Goal: Information Seeking & Learning: Learn about a topic

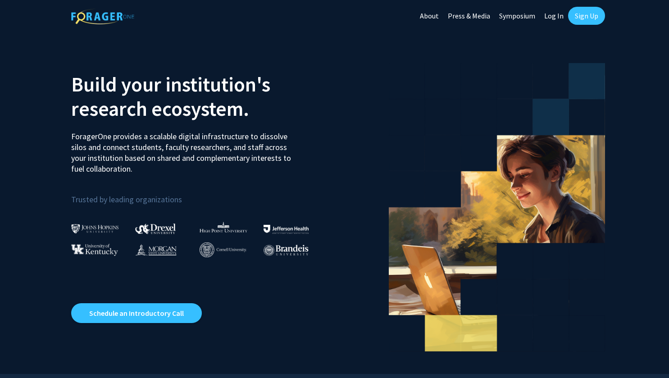
click at [581, 14] on link "Sign Up" at bounding box center [586, 16] width 37 height 18
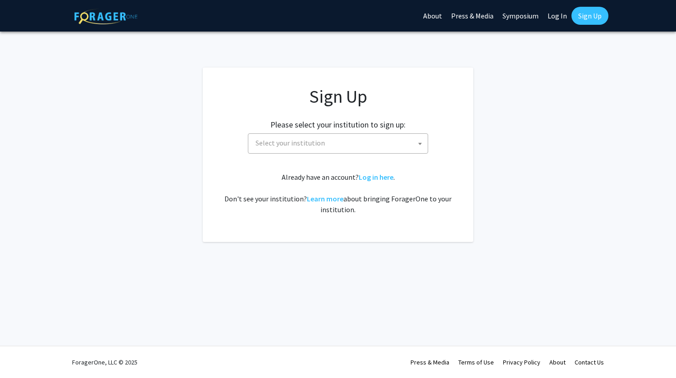
click at [272, 146] on span "Select your institution" at bounding box center [289, 142] width 69 height 9
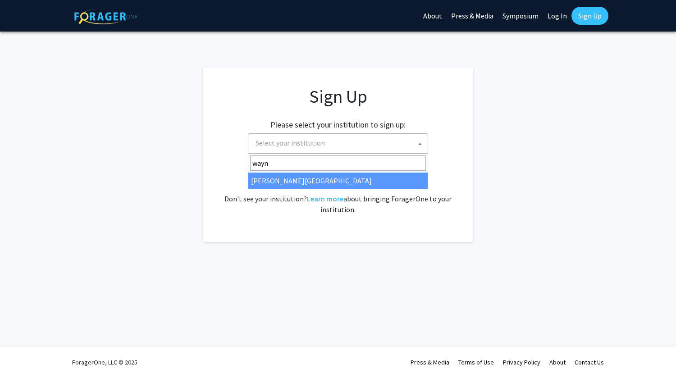
type input "wayn"
select select "21"
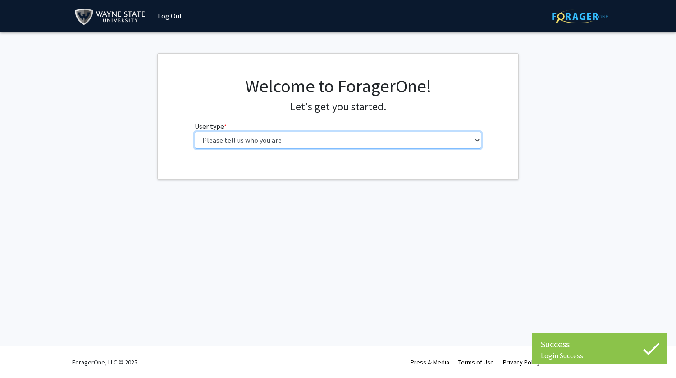
click at [237, 143] on select "Please tell us who you are Undergraduate Student Master's Student Doctoral Cand…" at bounding box center [338, 140] width 287 height 17
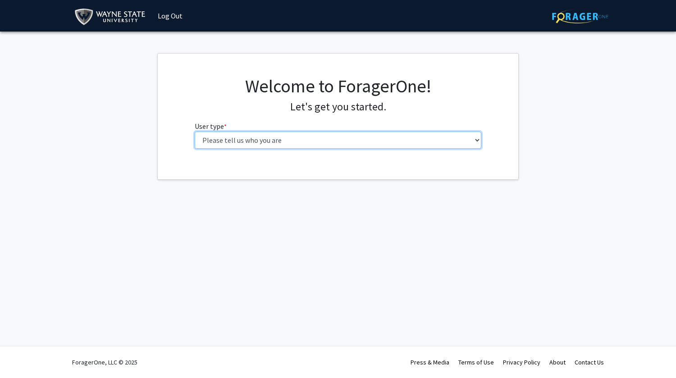
select select "1: undergrad"
click at [195, 132] on select "Please tell us who you are Undergraduate Student Master's Student Doctoral Cand…" at bounding box center [338, 140] width 287 height 17
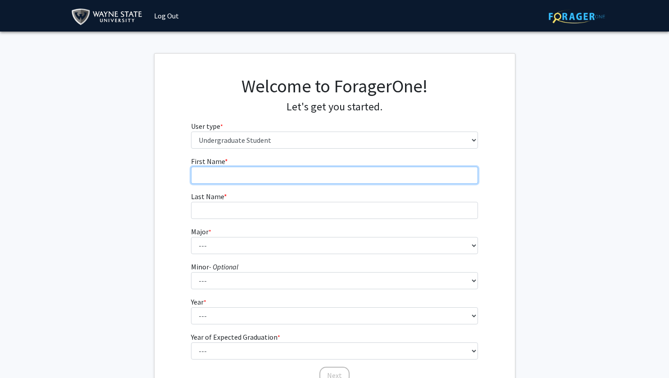
click at [221, 179] on input "First Name * required" at bounding box center [334, 175] width 287 height 17
type input "Keely"
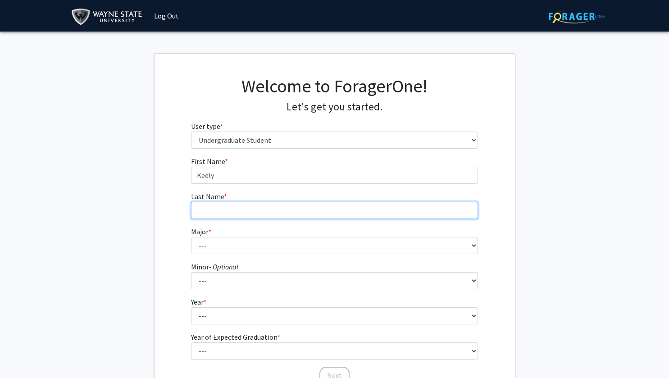
type input "Benz"
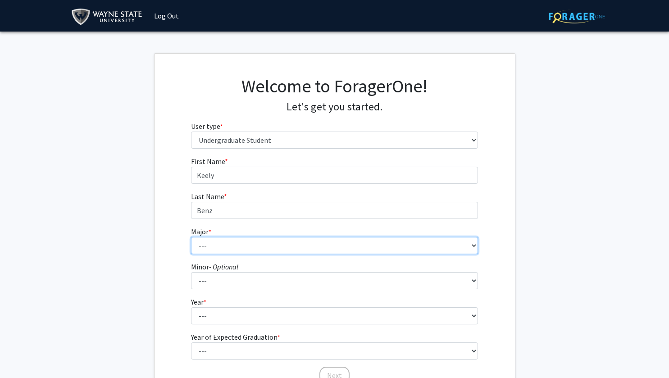
click at [234, 248] on select "--- Accounting African American Studies Anthropology Applied Behavior Analysis …" at bounding box center [334, 245] width 287 height 17
select select "78: 1858"
click at [191, 237] on select "--- Accounting African American Studies Anthropology Applied Behavior Analysis …" at bounding box center [334, 245] width 287 height 17
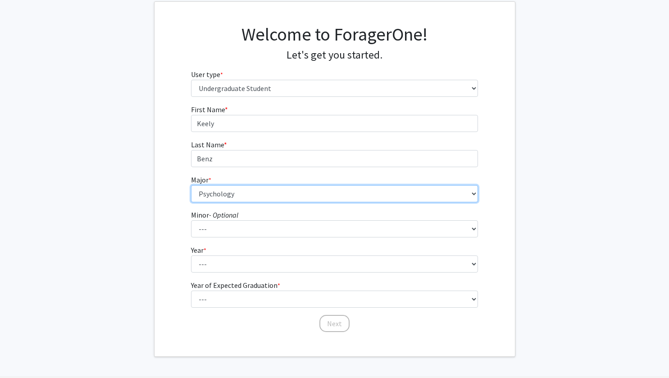
scroll to position [52, 0]
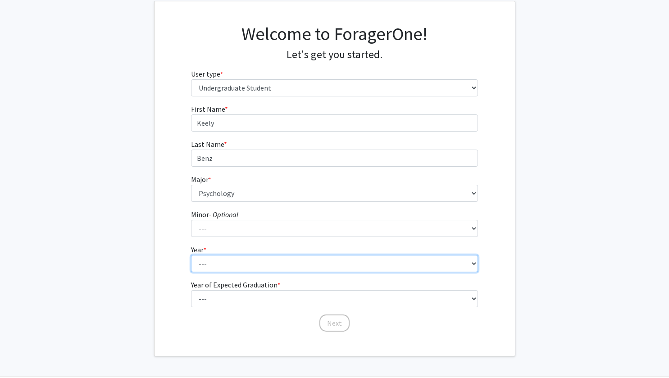
click at [219, 260] on select "--- First-year Sophomore Junior Senior Postbaccalaureate Certificate" at bounding box center [334, 263] width 287 height 17
select select "4: senior"
click at [191, 255] on select "--- First-year Sophomore Junior Senior Postbaccalaureate Certificate" at bounding box center [334, 263] width 287 height 17
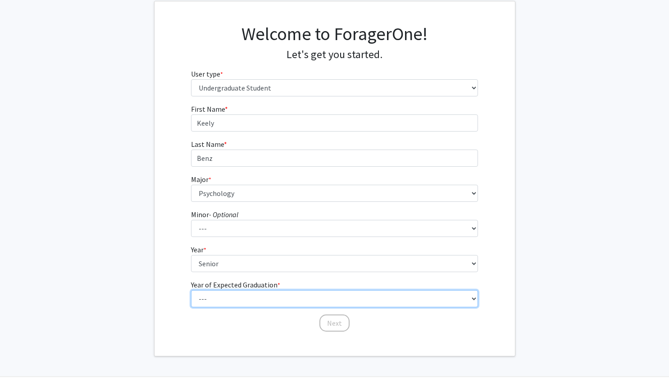
click at [224, 296] on select "--- 2025 2026 2027 2028 2029 2030 2031 2032 2033 2034" at bounding box center [334, 298] width 287 height 17
select select "2: 2026"
click at [191, 290] on select "--- 2025 2026 2027 2028 2029 2030 2031 2032 2033 2034" at bounding box center [334, 298] width 287 height 17
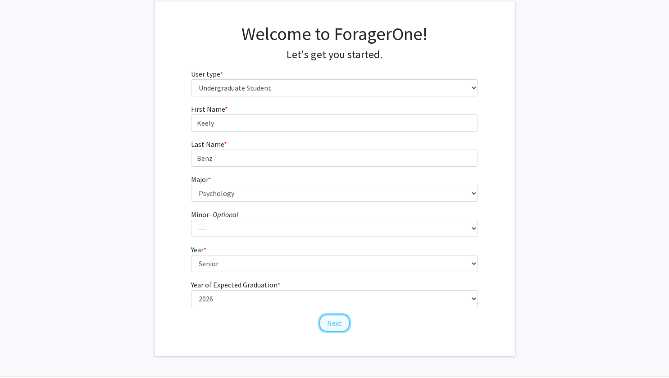
click at [337, 326] on button "Next" at bounding box center [334, 322] width 30 height 17
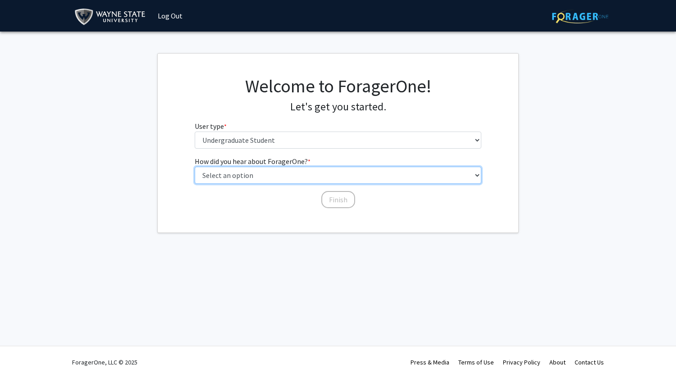
click at [251, 175] on select "Select an option Peer/student recommendation Faculty/staff recommendation Unive…" at bounding box center [338, 175] width 287 height 17
select select "3: university_website"
click at [195, 167] on select "Select an option Peer/student recommendation Faculty/staff recommendation Unive…" at bounding box center [338, 175] width 287 height 17
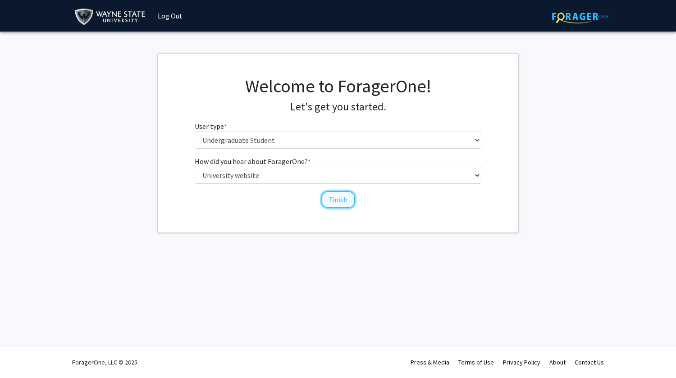
click at [342, 197] on button "Finish" at bounding box center [338, 199] width 34 height 17
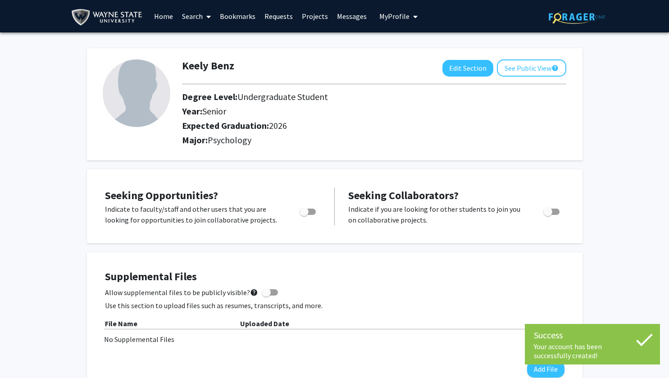
click at [309, 212] on span "Toggle" at bounding box center [308, 212] width 16 height 6
click at [304, 215] on input "Are you actively seeking opportunities?" at bounding box center [304, 215] width 0 height 0
checkbox input "true"
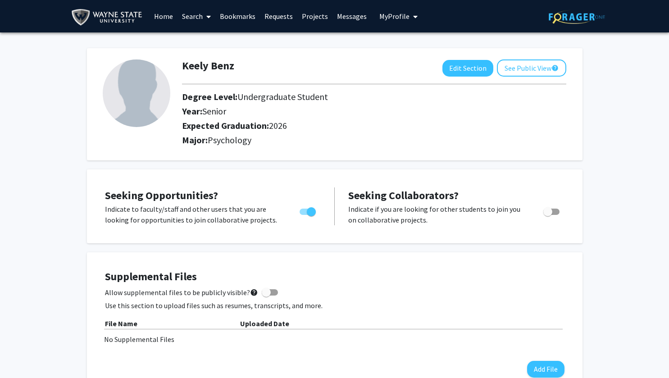
click at [207, 17] on icon at bounding box center [208, 16] width 5 height 7
click at [205, 41] on span "Faculty/Staff" at bounding box center [211, 41] width 66 height 18
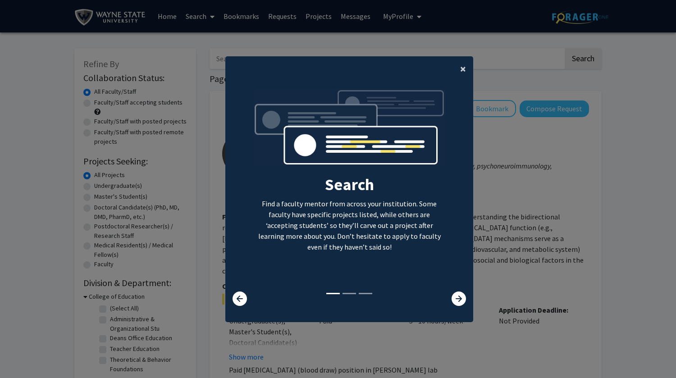
click at [460, 69] on span "×" at bounding box center [463, 69] width 6 height 14
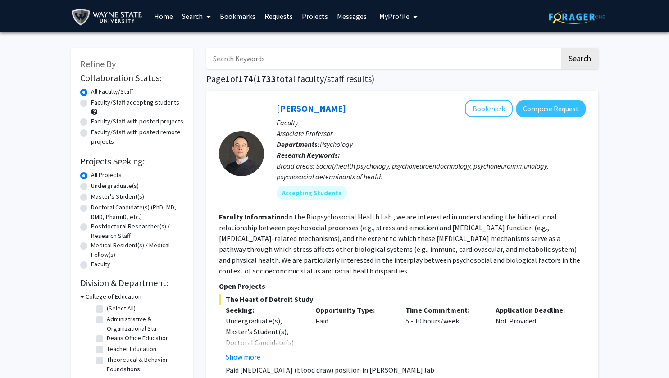
scroll to position [123, 0]
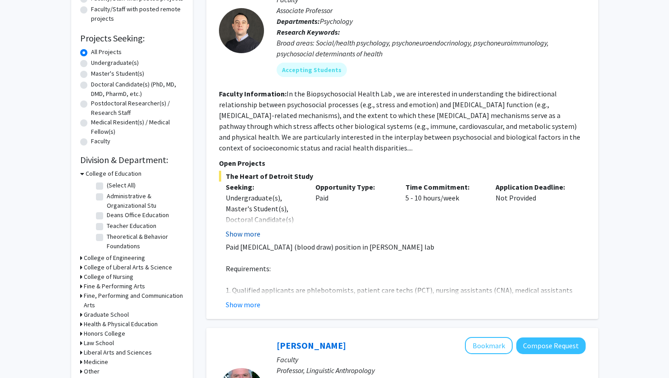
click at [238, 234] on button "Show more" at bounding box center [243, 233] width 35 height 11
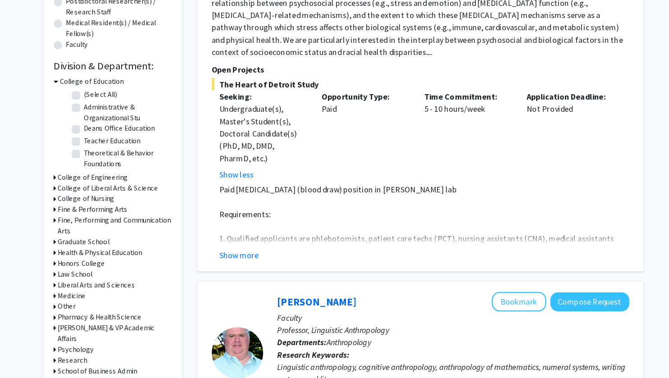
scroll to position [180, 0]
click at [246, 272] on button "Show more" at bounding box center [243, 269] width 35 height 11
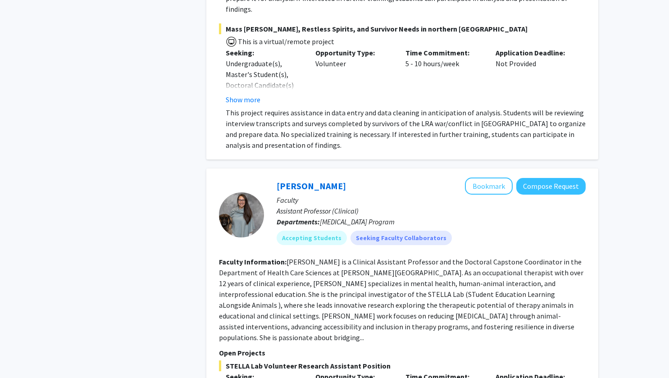
scroll to position [3515, 0]
click at [488, 177] on button "Bookmark" at bounding box center [489, 185] width 48 height 17
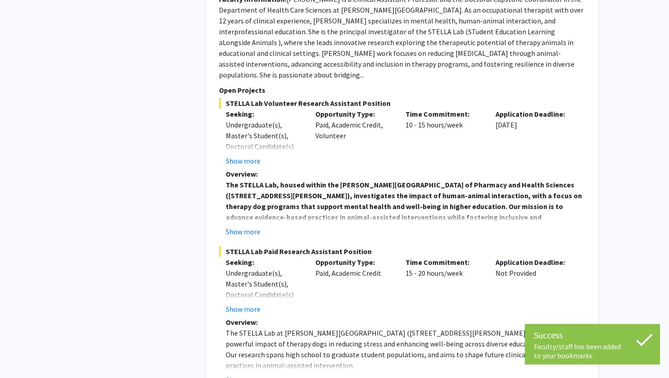
scroll to position [3799, 0]
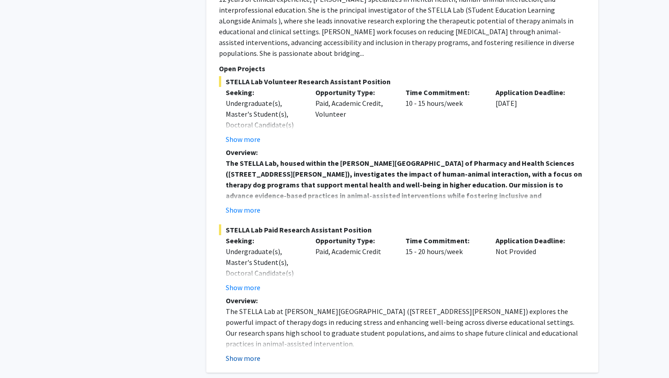
click at [235, 353] on button "Show more" at bounding box center [243, 358] width 35 height 11
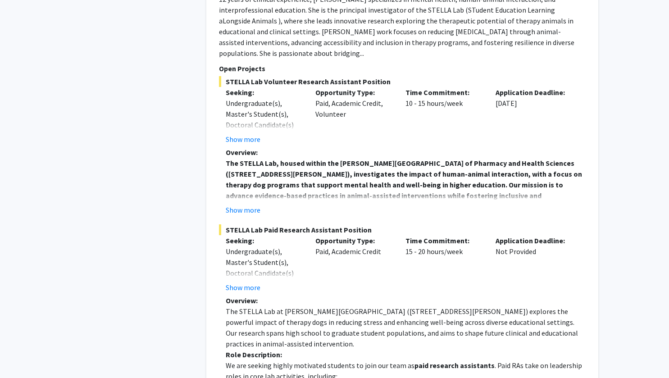
scroll to position [3705, 0]
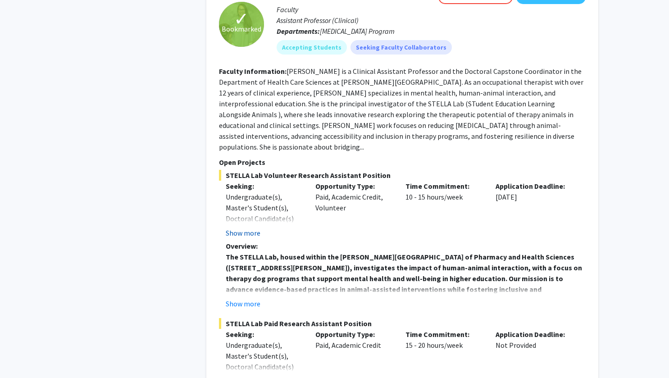
click at [247, 228] on button "Show more" at bounding box center [243, 233] width 35 height 11
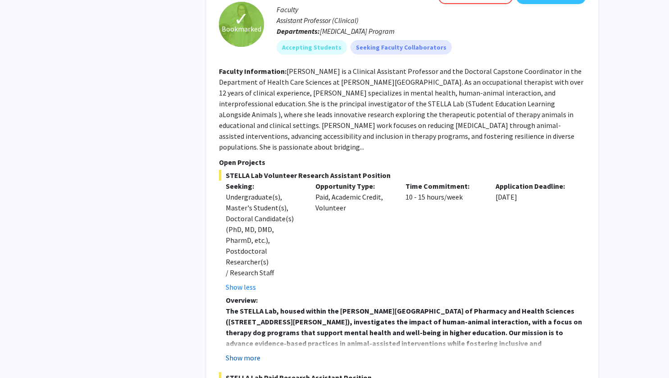
click at [251, 352] on button "Show more" at bounding box center [243, 357] width 35 height 11
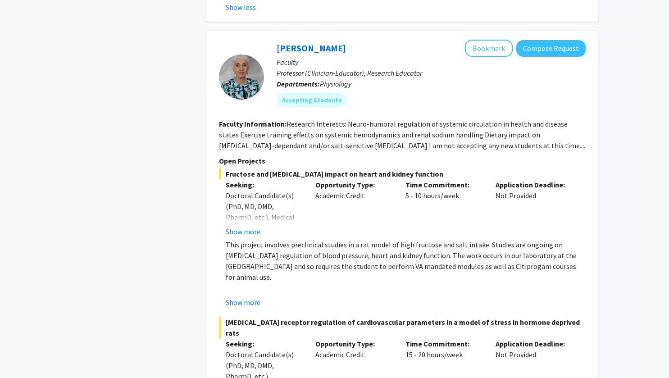
scroll to position [4794, 0]
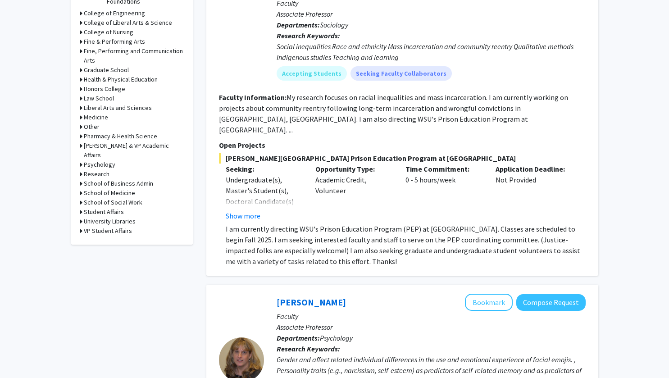
scroll to position [367, 0]
click at [240, 211] on button "Show more" at bounding box center [243, 216] width 35 height 11
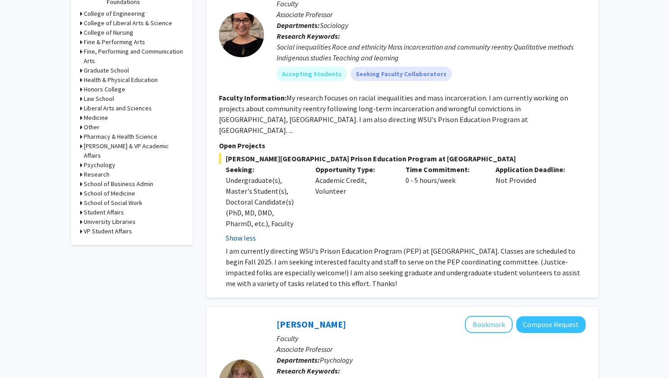
scroll to position [217, 0]
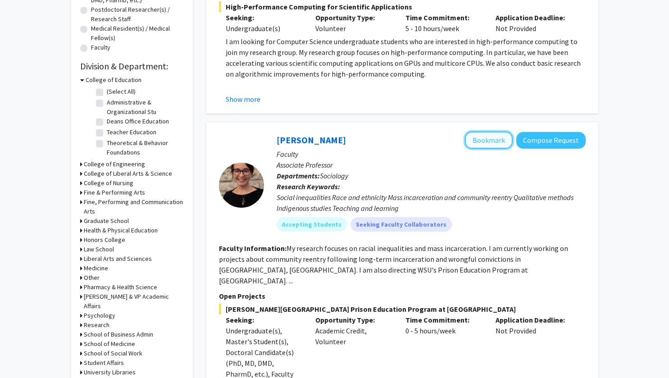
click at [488, 146] on button "Bookmark" at bounding box center [489, 140] width 48 height 17
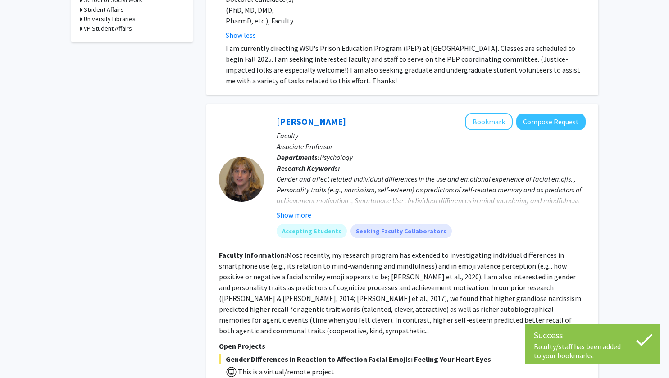
scroll to position [580, 0]
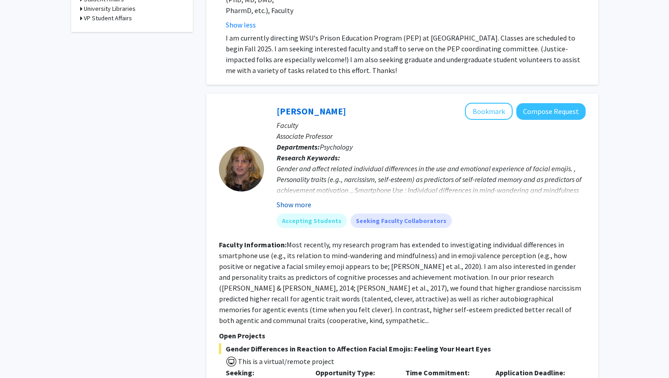
click at [292, 199] on button "Show more" at bounding box center [294, 204] width 35 height 11
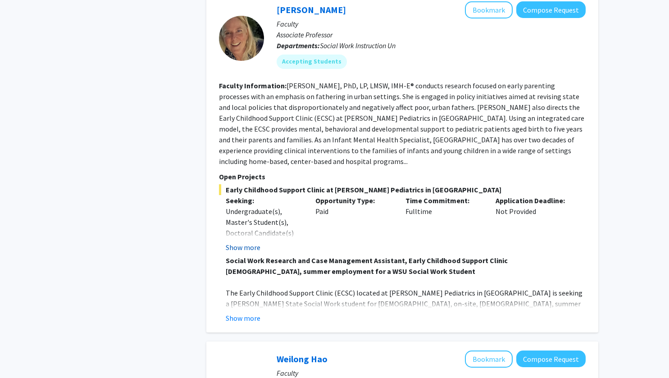
scroll to position [1112, 0]
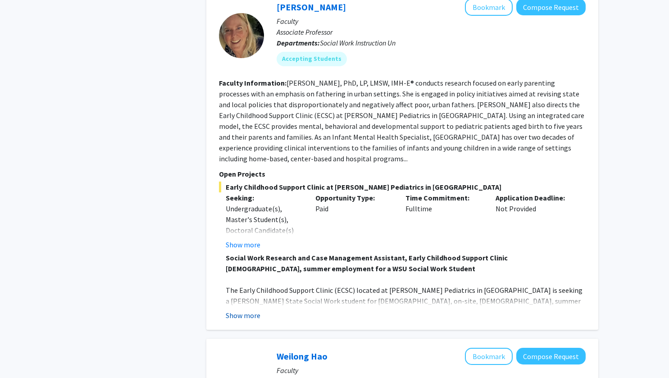
click at [235, 310] on button "Show more" at bounding box center [243, 315] width 35 height 11
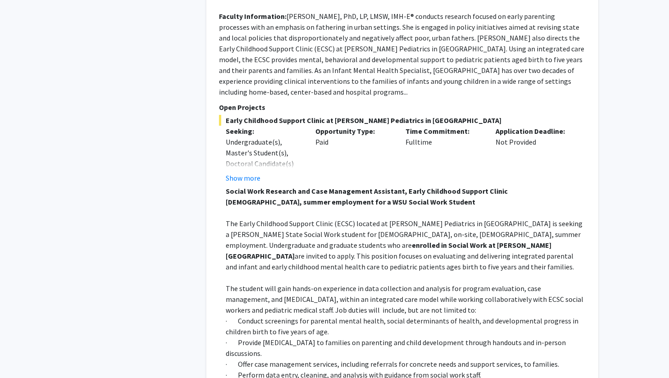
scroll to position [1178, 0]
click at [254, 173] on button "Show more" at bounding box center [243, 178] width 35 height 11
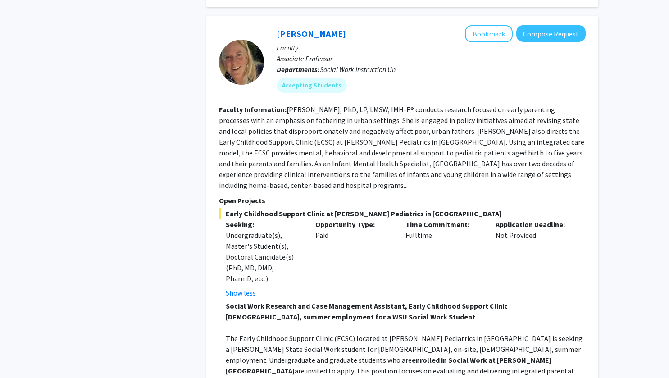
scroll to position [1084, 0]
click at [485, 26] on button "Bookmark" at bounding box center [489, 34] width 48 height 17
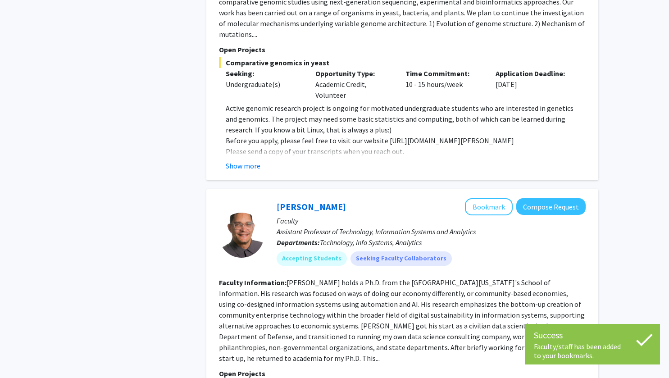
scroll to position [1868, 0]
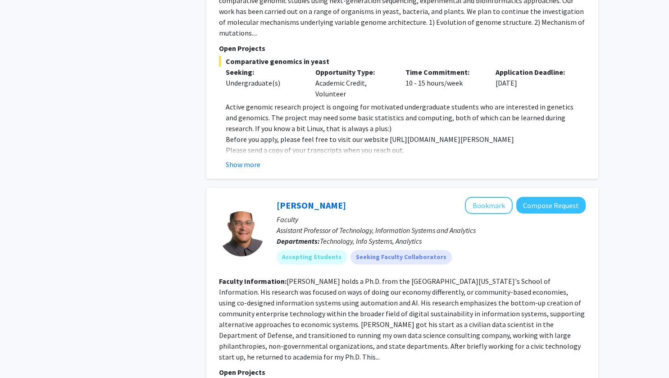
click at [146, 195] on div "Refine By Collaboration Status: Collaboration Status All Faculty/Staff Collabor…" at bounding box center [131, 5] width 135 height 3667
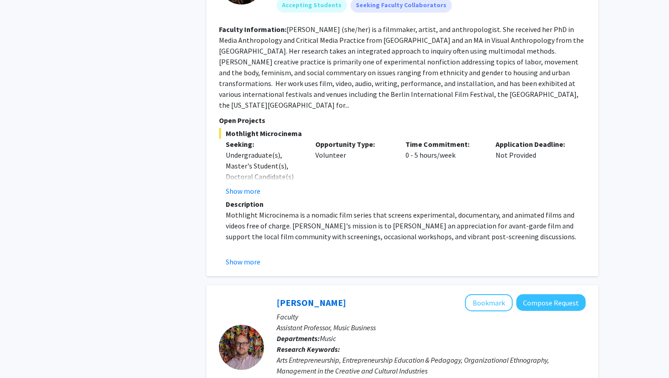
scroll to position [3268, 0]
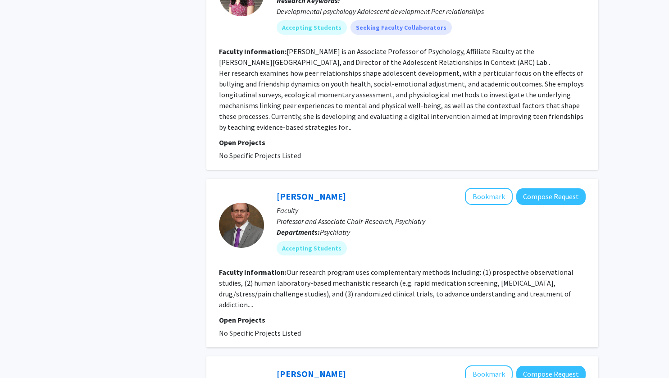
scroll to position [1980, 0]
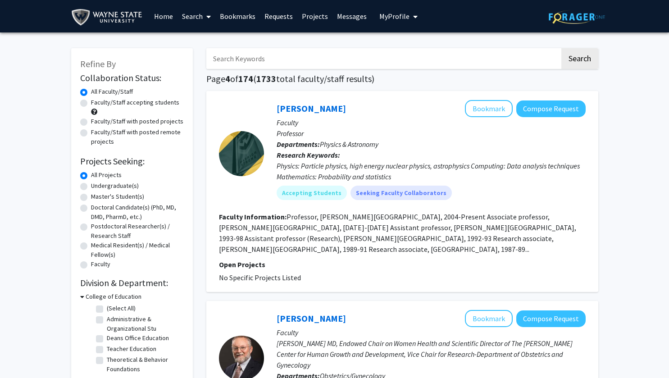
click at [159, 104] on label "Faculty/Staff accepting students" at bounding box center [135, 102] width 88 height 9
click at [97, 104] on input "Faculty/Staff accepting students" at bounding box center [94, 101] width 6 height 6
radio input "true"
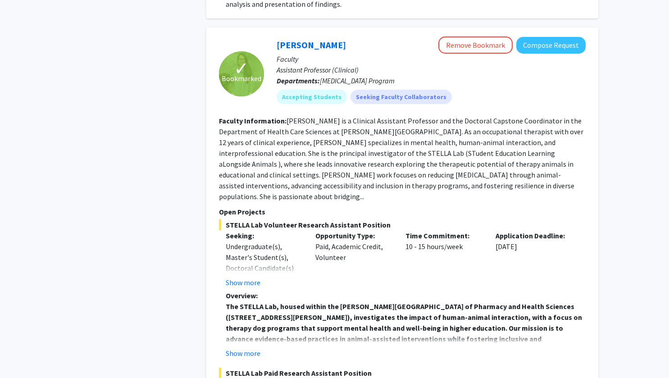
scroll to position [3552, 0]
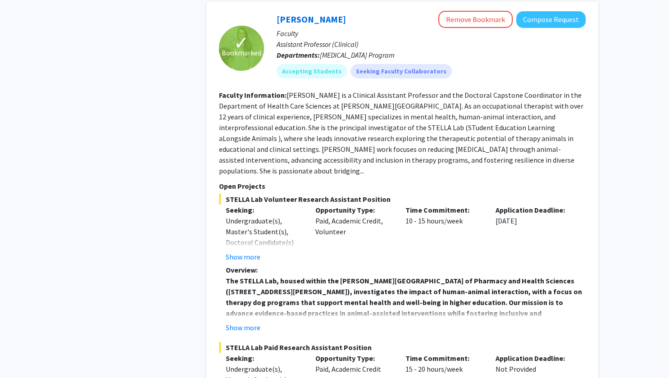
click at [234, 251] on button "Show more" at bounding box center [243, 256] width 35 height 11
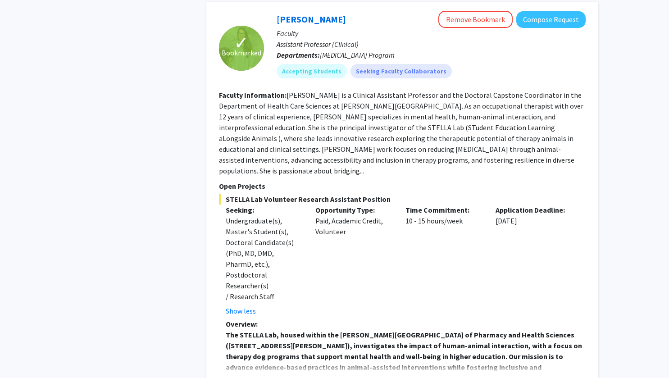
click at [248, 376] on button "Show more" at bounding box center [243, 381] width 35 height 11
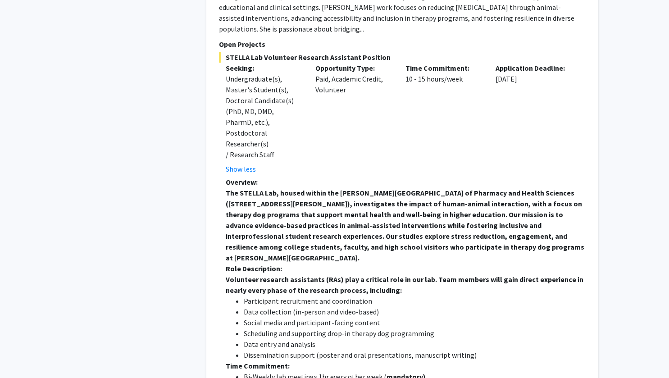
scroll to position [3842, 0]
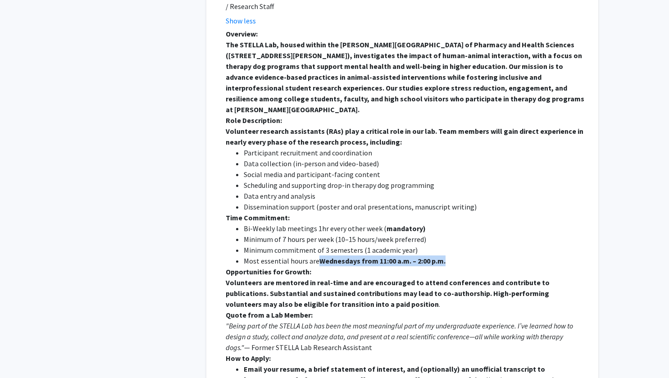
drag, startPoint x: 319, startPoint y: 184, endPoint x: 444, endPoint y: 182, distance: 124.8
click at [444, 256] on strong "Wednesdays from 11:00 a.m. – 2:00 p.m." at bounding box center [382, 260] width 126 height 9
click at [552, 180] on li "Scheduling and supporting drop-in therapy dog programming" at bounding box center [415, 185] width 342 height 11
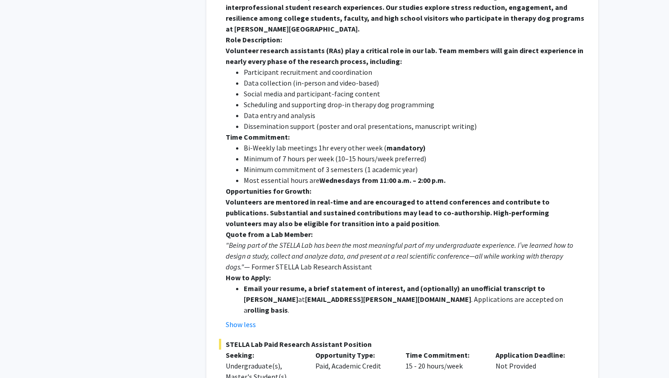
scroll to position [3983, 0]
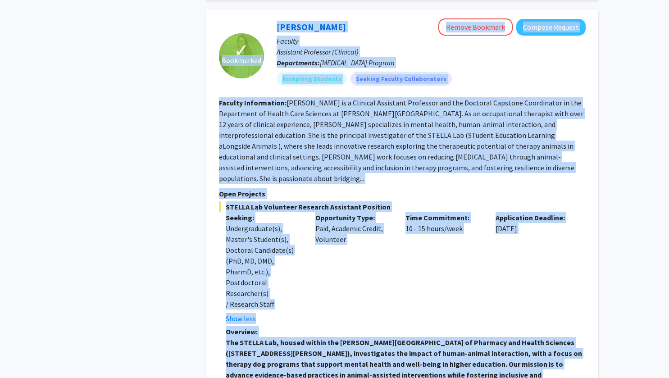
scroll to position [3501, 0]
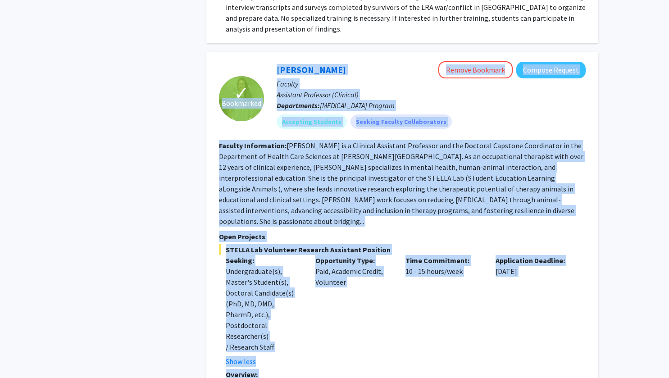
drag, startPoint x: 491, startPoint y: 335, endPoint x: 216, endPoint y: 84, distance: 372.5
copy fg-search-faculty "Bookmarked Christine Kivlen Remove Bookmark Compose Request Faculty Assistant P…"
click at [327, 163] on fg-read-more "Dr. Christine Kivlen is a Clinical Assistant Professor and the Doctoral Capston…" at bounding box center [401, 183] width 364 height 85
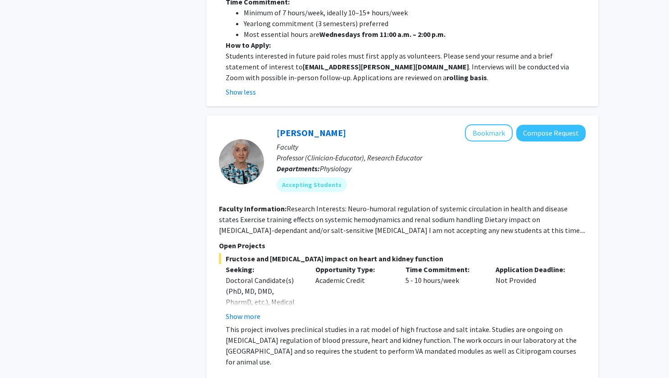
scroll to position [4686, 0]
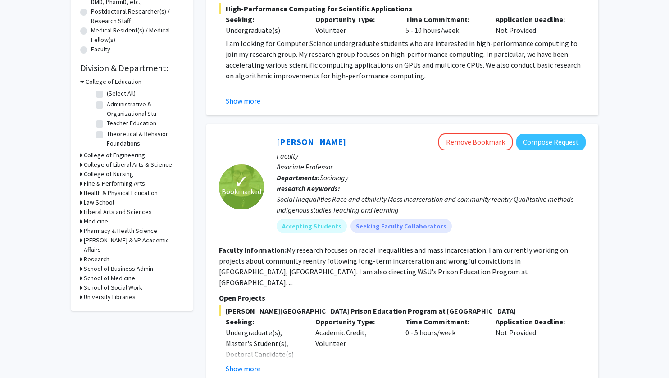
scroll to position [270, 0]
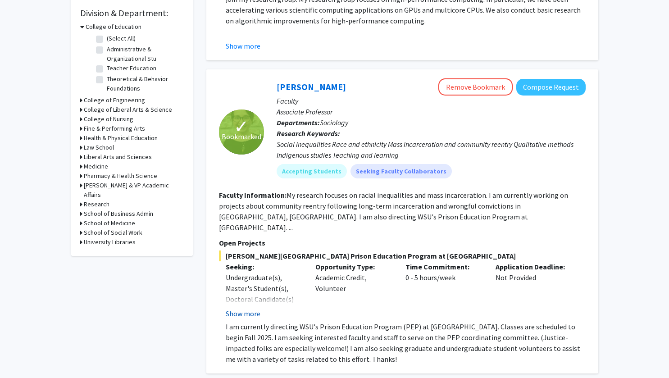
click at [246, 308] on button "Show more" at bounding box center [243, 313] width 35 height 11
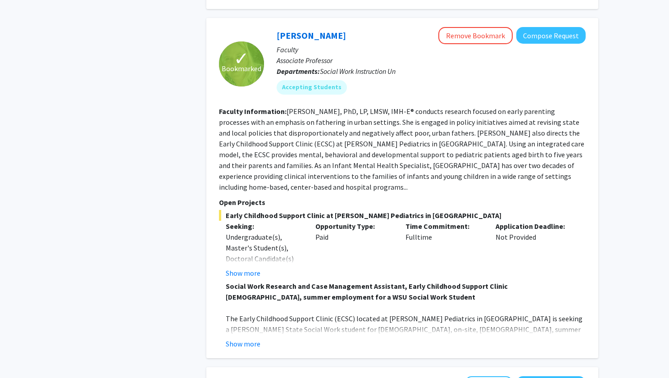
scroll to position [1058, 0]
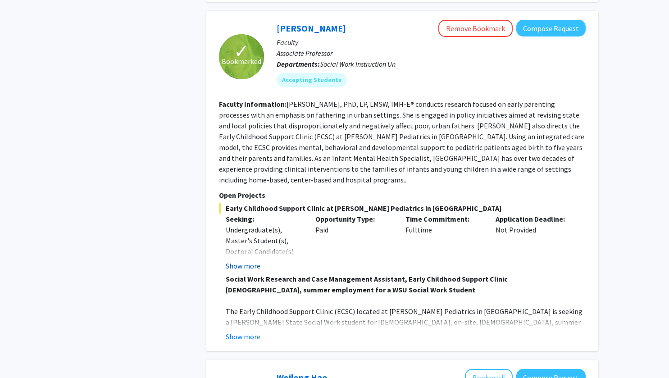
click at [251, 260] on button "Show more" at bounding box center [243, 265] width 35 height 11
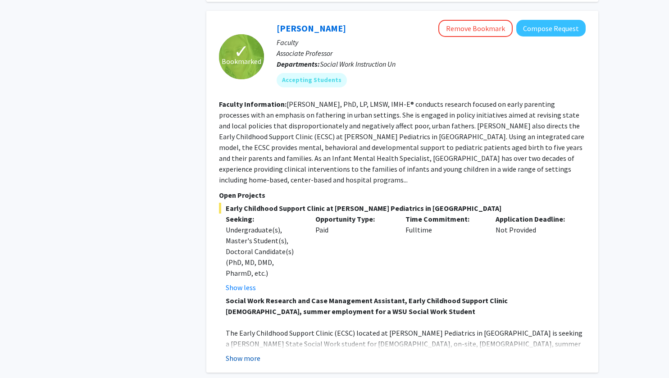
click at [234, 353] on button "Show more" at bounding box center [243, 358] width 35 height 11
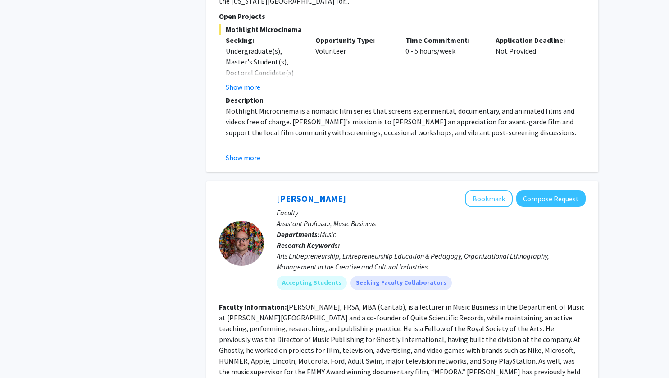
scroll to position [3235, 0]
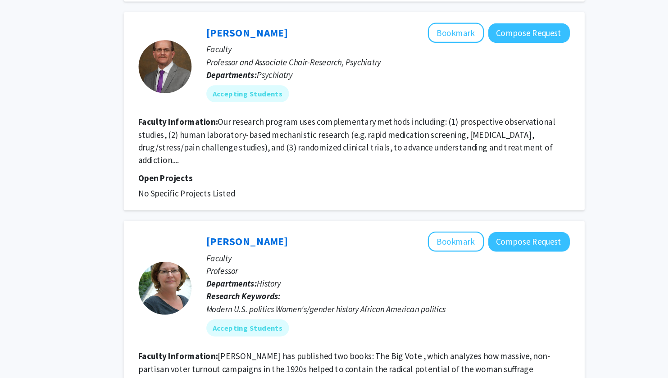
scroll to position [1980, 0]
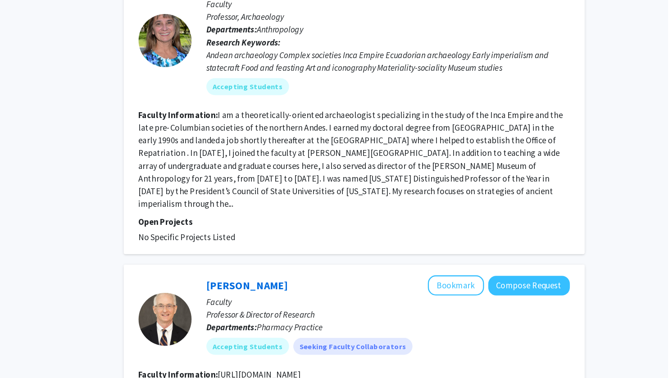
scroll to position [1961, 0]
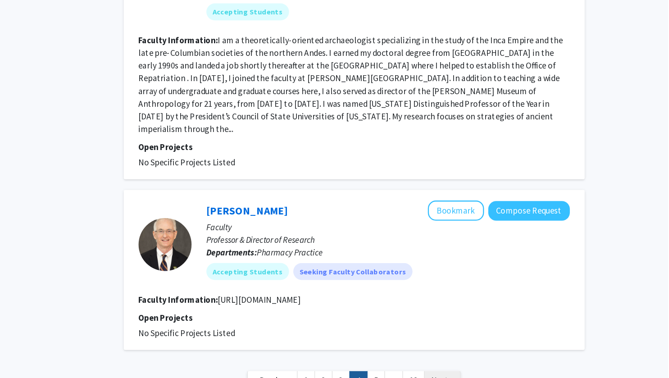
click at [479, 375] on span "Next »" at bounding box center [477, 379] width 19 height 9
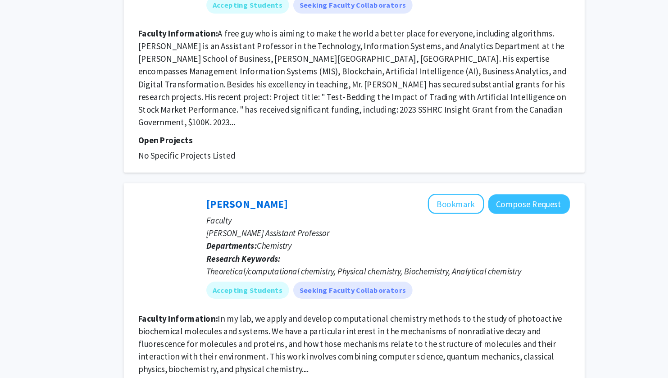
scroll to position [2064, 0]
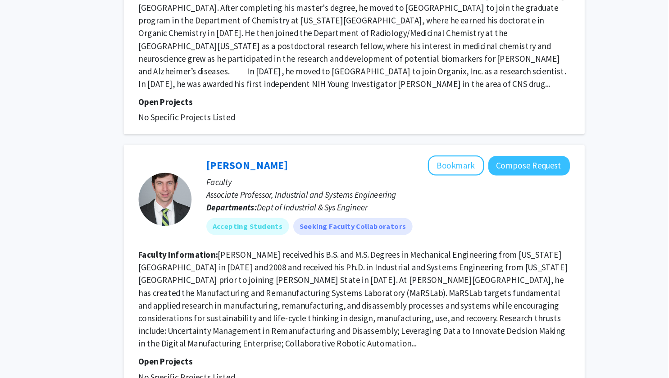
scroll to position [1807, 0]
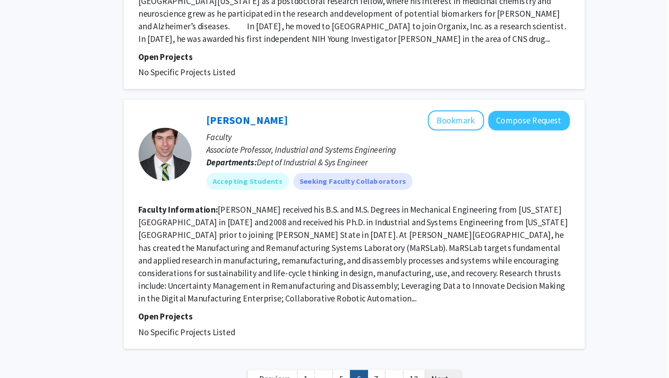
click at [476, 374] on span "Next »" at bounding box center [477, 378] width 19 height 9
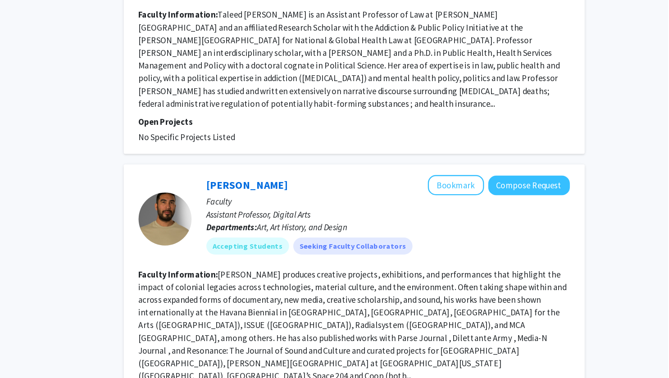
scroll to position [1784, 0]
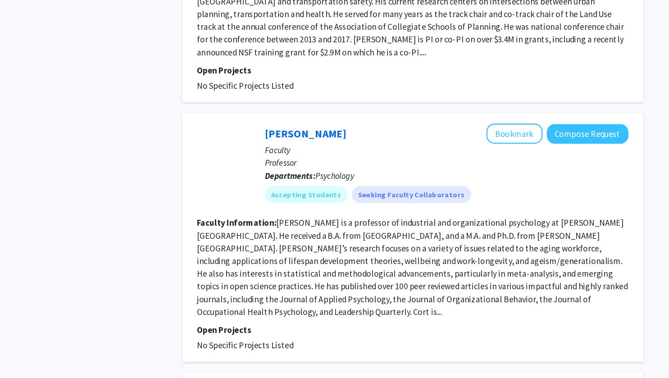
scroll to position [1241, 0]
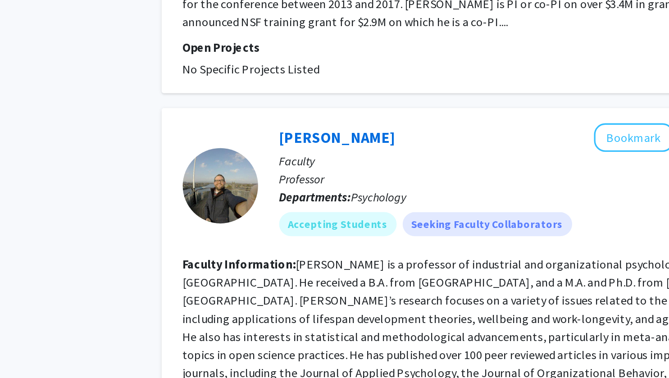
click at [212, 208] on div "Cort Rudolph Bookmark Compose Request Faculty Professor Departments: Psychology…" at bounding box center [402, 259] width 392 height 212
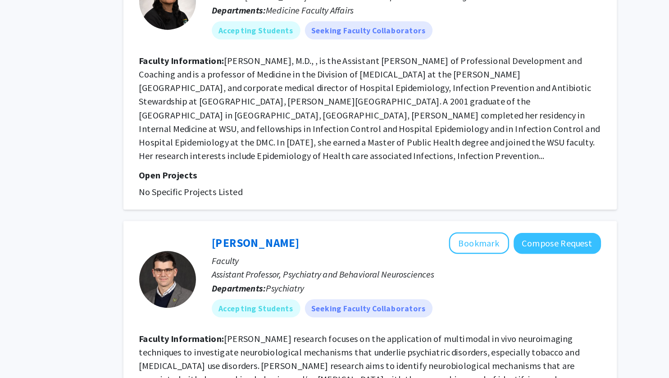
scroll to position [1925, 0]
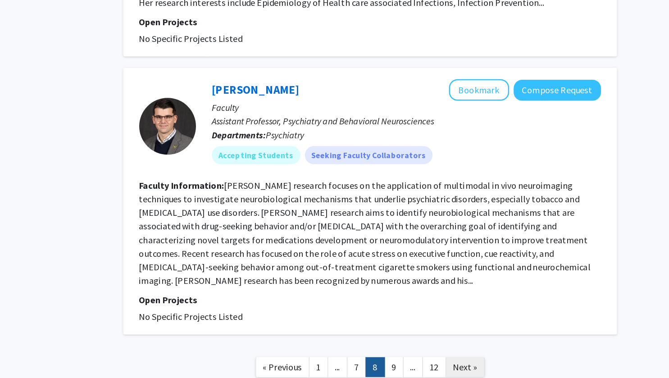
click at [472, 364] on span "Next »" at bounding box center [477, 368] width 19 height 9
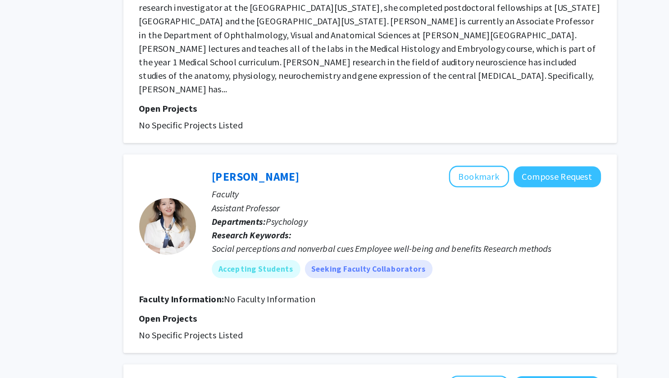
scroll to position [510, 0]
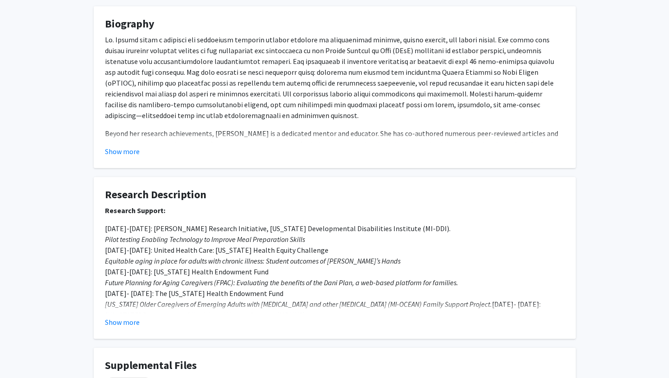
scroll to position [169, 0]
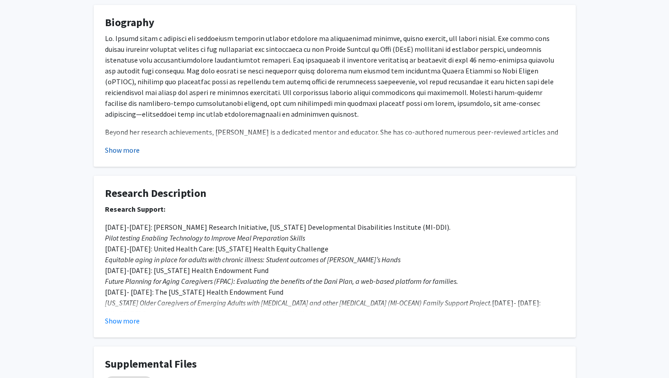
click at [127, 149] on button "Show more" at bounding box center [122, 150] width 35 height 11
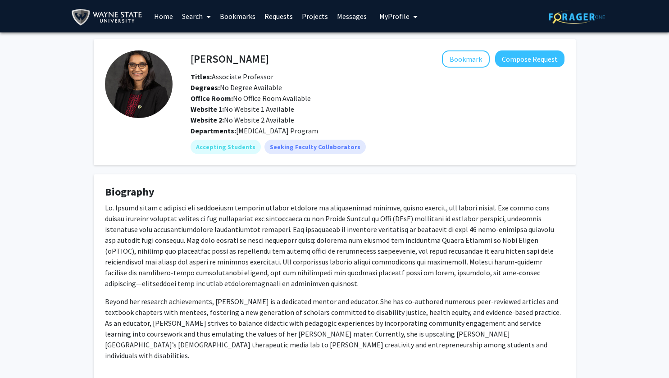
scroll to position [1, 0]
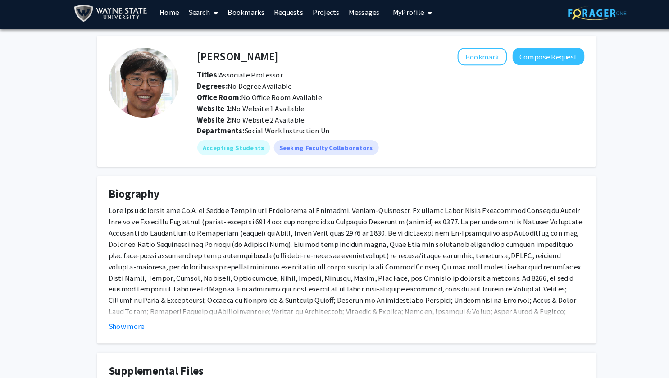
scroll to position [3, 0]
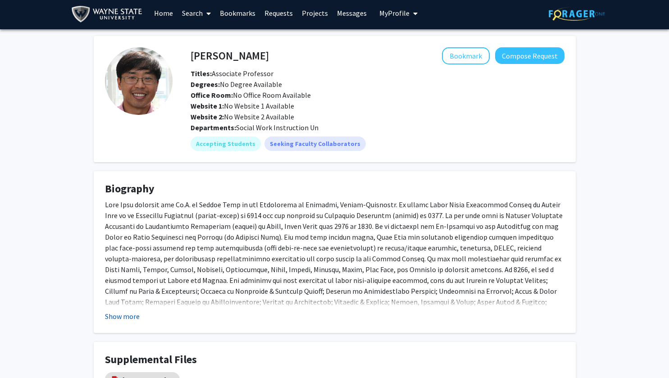
click at [123, 314] on button "Show more" at bounding box center [122, 316] width 35 height 11
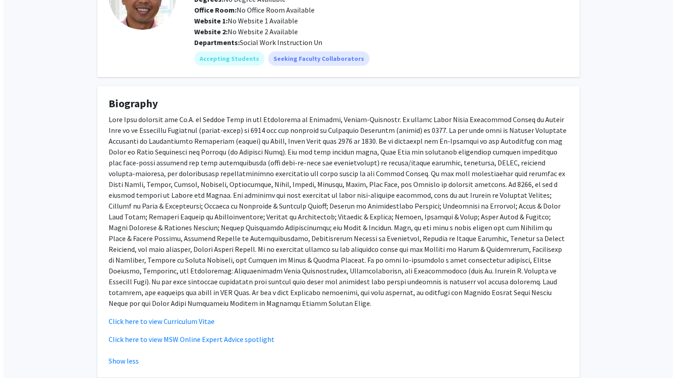
scroll to position [209, 0]
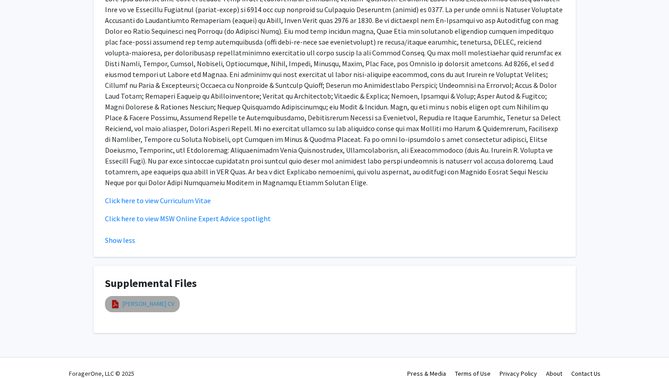
click at [136, 299] on link "Jun Sung Hong's CV" at bounding box center [149, 303] width 52 height 9
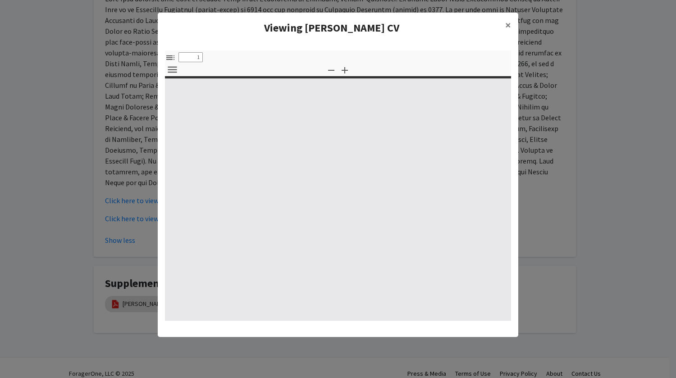
select select "custom"
type input "0"
select select "custom"
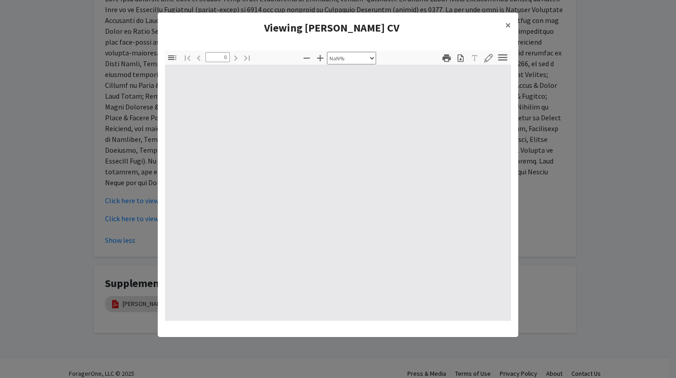
type input "1"
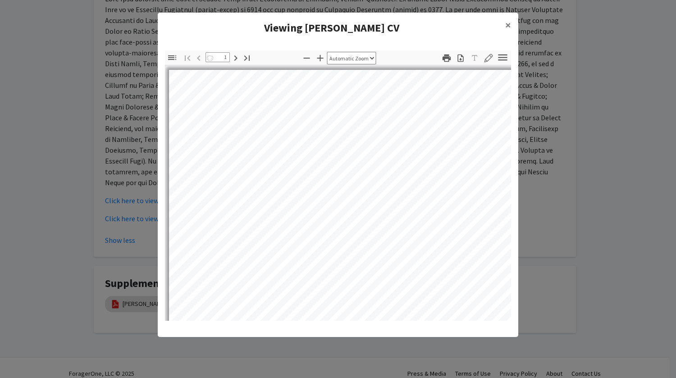
select select "auto"
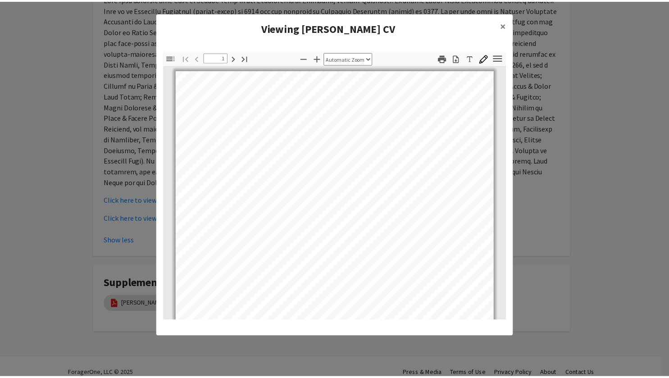
scroll to position [75, 0]
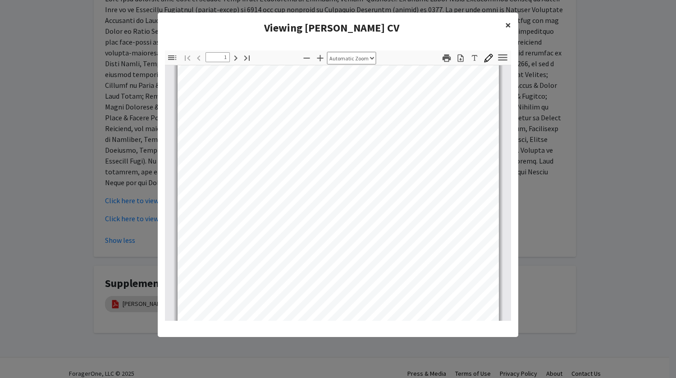
click at [506, 27] on span "×" at bounding box center [508, 25] width 6 height 14
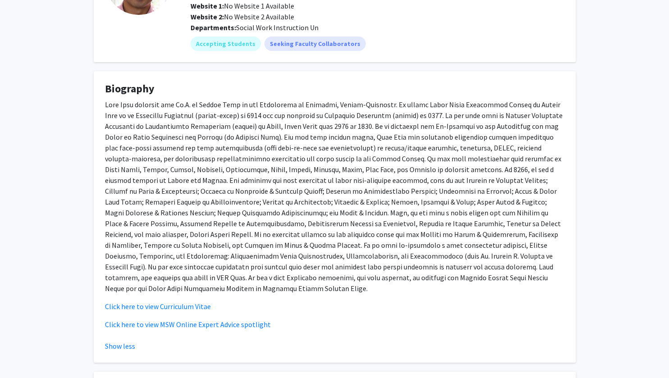
scroll to position [0, 0]
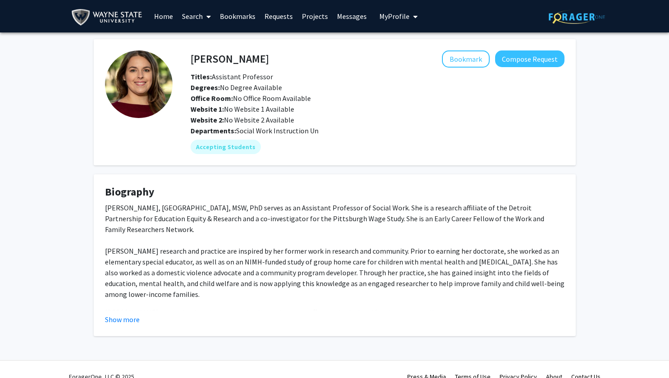
scroll to position [14, 0]
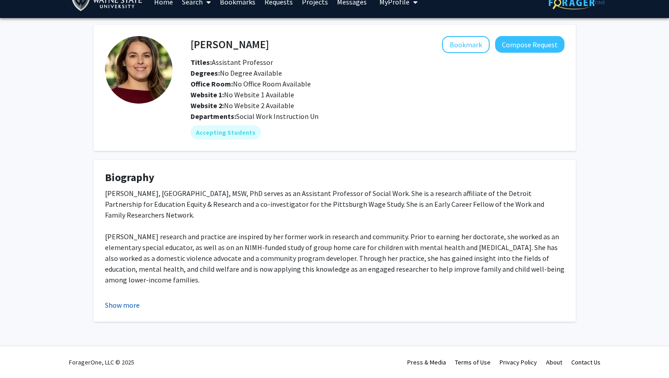
click at [119, 303] on button "Show more" at bounding box center [122, 305] width 35 height 11
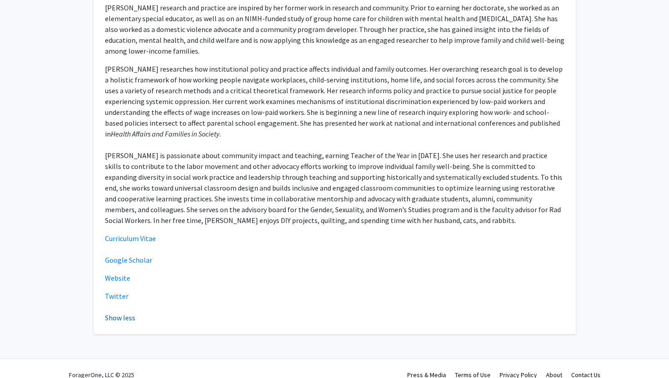
scroll to position [244, 0]
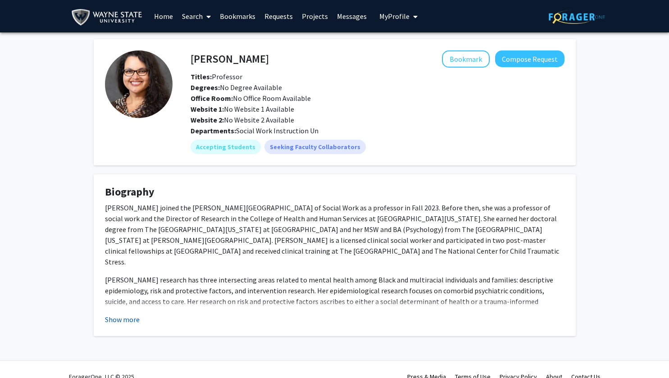
click at [124, 317] on button "Show more" at bounding box center [122, 319] width 35 height 11
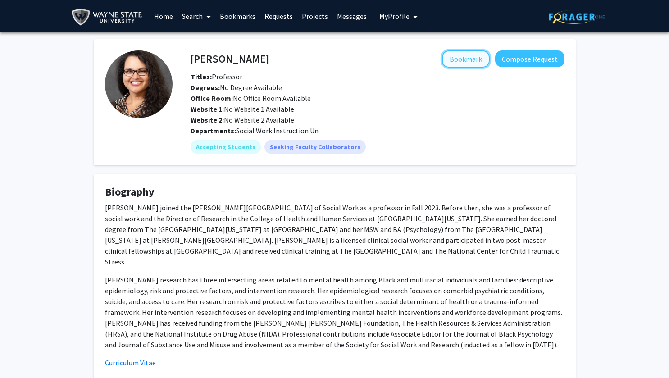
click at [465, 61] on button "Bookmark" at bounding box center [466, 58] width 48 height 17
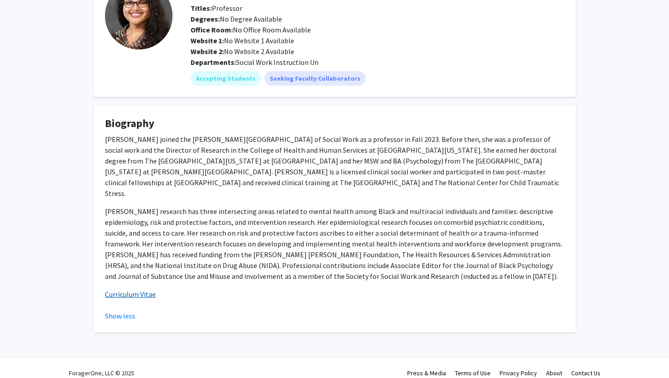
click at [144, 290] on link "Curriculum Vitae" at bounding box center [130, 294] width 51 height 9
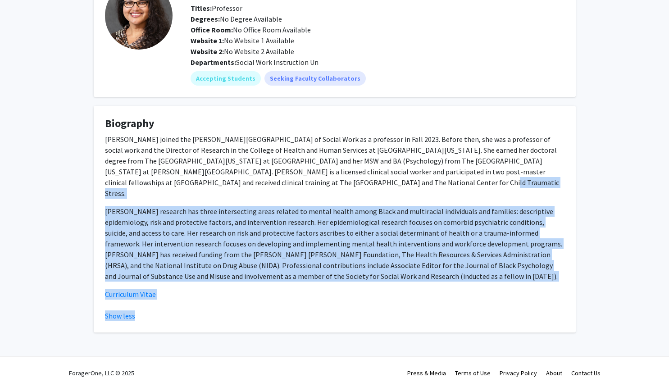
drag, startPoint x: 351, startPoint y: 333, endPoint x: 277, endPoint y: 184, distance: 166.0
click at [277, 184] on div "[PERSON_NAME] Remove Bookmark Compose Request Titles: Professor Degrees: No Deg…" at bounding box center [334, 163] width 669 height 398
click at [277, 186] on p "[PERSON_NAME] joined the [PERSON_NAME][GEOGRAPHIC_DATA] of Social Work as a pro…" at bounding box center [335, 166] width 460 height 65
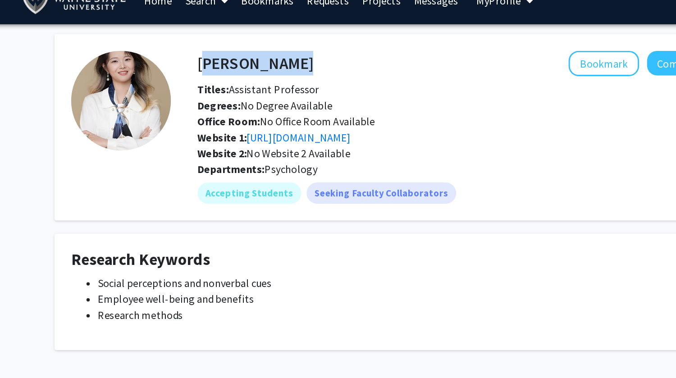
drag, startPoint x: 257, startPoint y: 58, endPoint x: 193, endPoint y: 65, distance: 63.9
click at [193, 65] on div "[PERSON_NAME] Bookmark Compose Request" at bounding box center [380, 58] width 387 height 17
copy h4 "[PERSON_NAME]"
